Goal: Navigation & Orientation: Find specific page/section

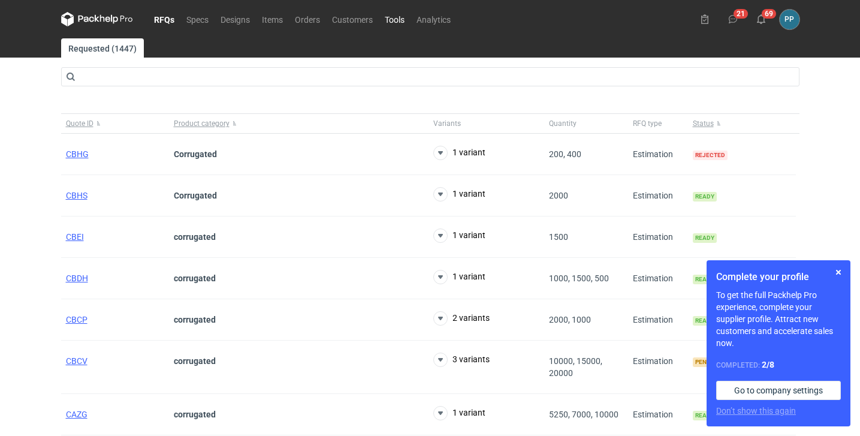
click at [397, 25] on link "Tools" at bounding box center [395, 19] width 32 height 14
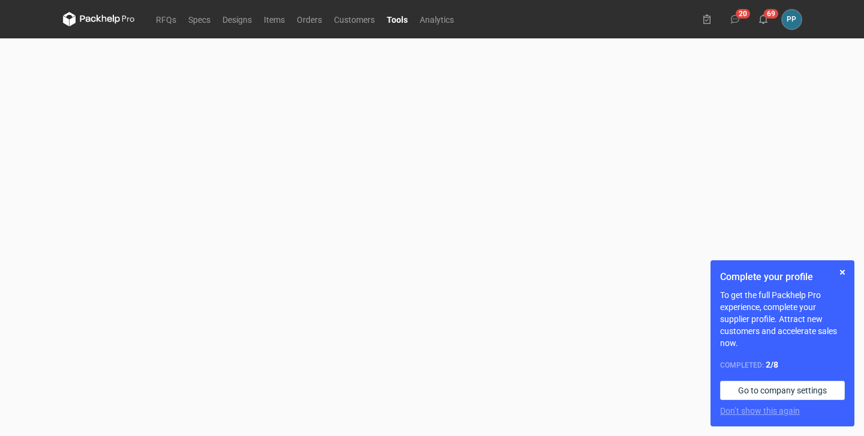
click at [398, 19] on link "Tools" at bounding box center [397, 19] width 33 height 14
click at [407, 22] on link "Tools" at bounding box center [397, 19] width 33 height 14
click at [168, 20] on link "RFQs" at bounding box center [166, 19] width 32 height 14
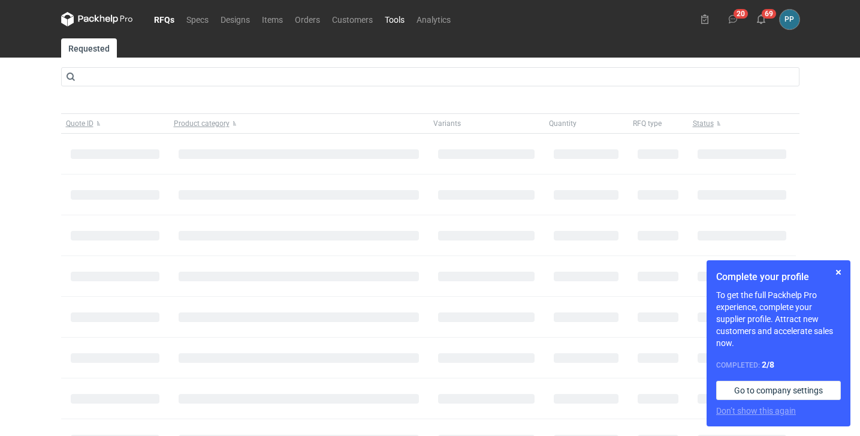
click at [398, 22] on link "Tools" at bounding box center [395, 19] width 32 height 14
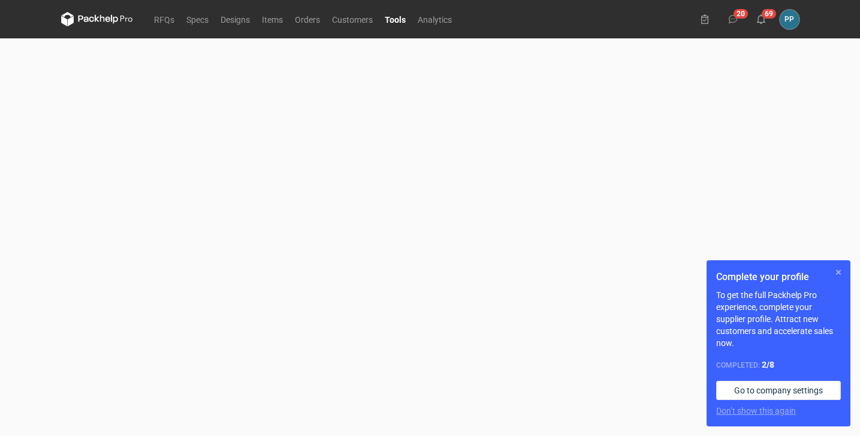
click at [839, 275] on button "button" at bounding box center [839, 272] width 14 height 14
